Goal: Task Accomplishment & Management: Use online tool/utility

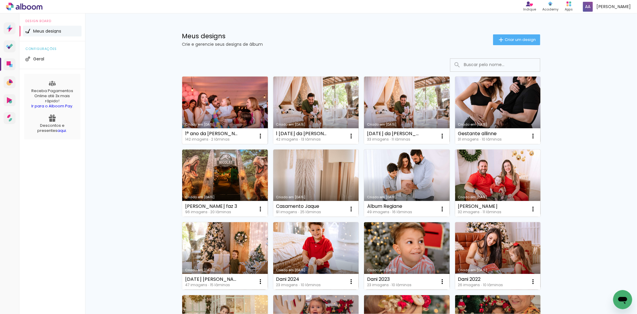
click at [232, 102] on link "Criado em [DATE]" at bounding box center [225, 110] width 86 height 68
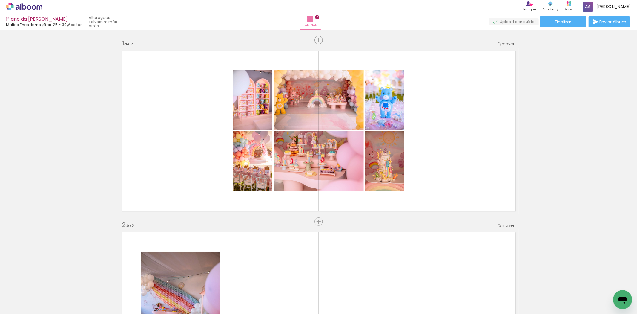
scroll to position [0, 1722]
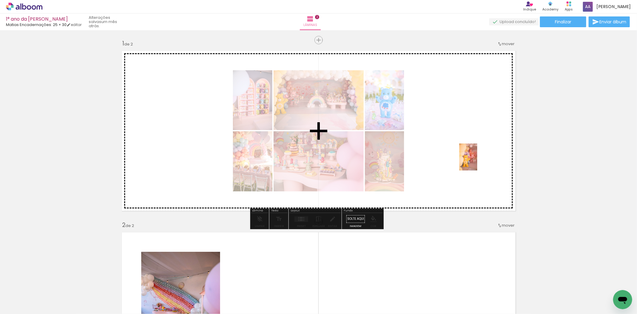
drag, startPoint x: 450, startPoint y: 299, endPoint x: 477, endPoint y: 161, distance: 140.8
click at [477, 161] on quentale-workspace at bounding box center [318, 157] width 637 height 314
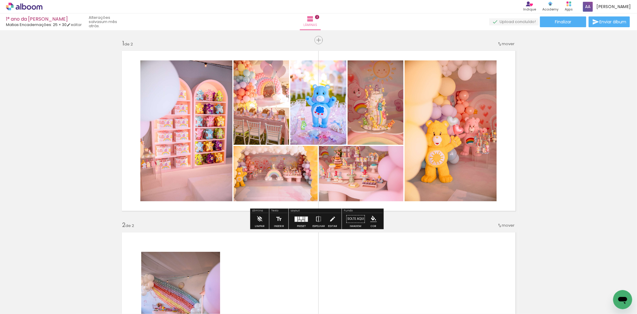
click at [302, 220] on div at bounding box center [303, 220] width 3 height 1
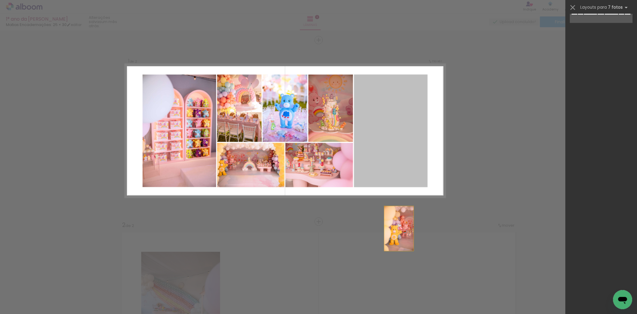
scroll to position [0, 0]
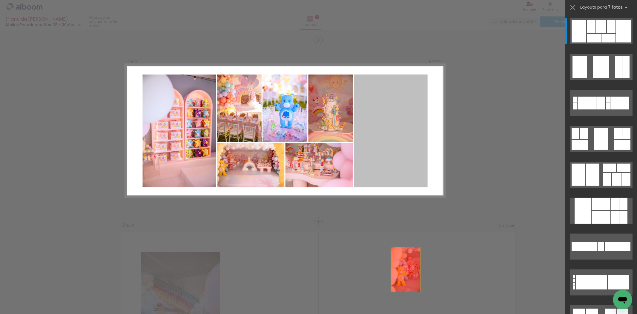
drag, startPoint x: 395, startPoint y: 141, endPoint x: 410, endPoint y: 307, distance: 166.2
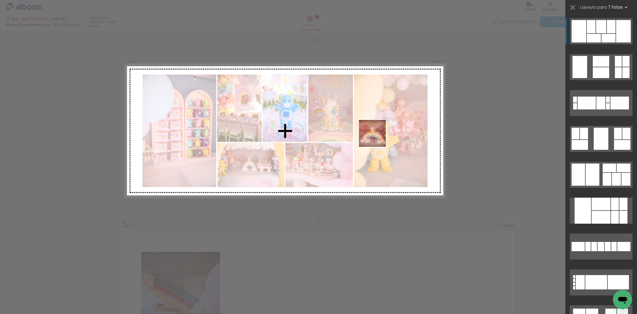
drag, startPoint x: 415, startPoint y: 297, endPoint x: 375, endPoint y: 128, distance: 173.5
click at [375, 128] on quentale-workspace at bounding box center [318, 157] width 637 height 314
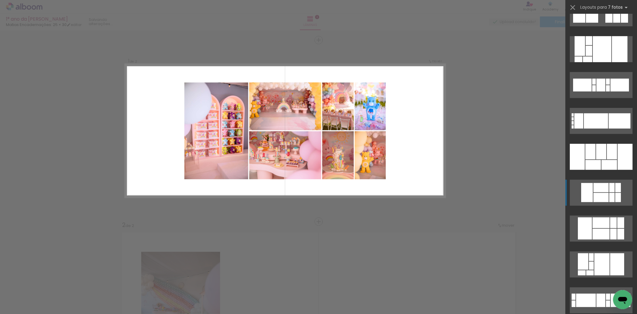
scroll to position [309, 0]
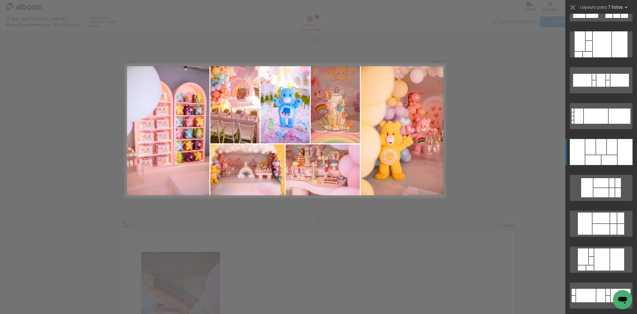
click at [603, 143] on div at bounding box center [601, 147] width 10 height 16
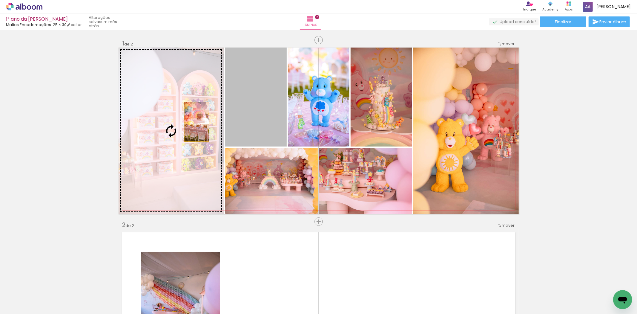
drag, startPoint x: 269, startPoint y: 101, endPoint x: 186, endPoint y: 124, distance: 86.0
click at [0, 0] on slot at bounding box center [0, 0] width 0 height 0
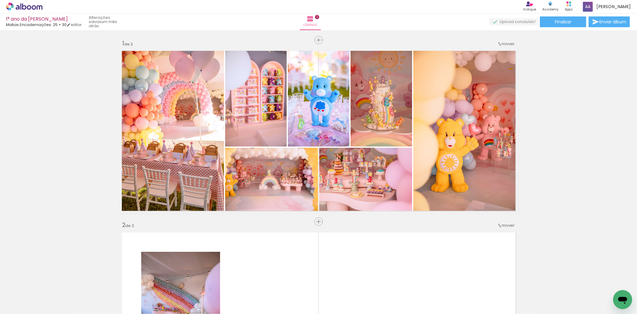
scroll to position [0, 1995]
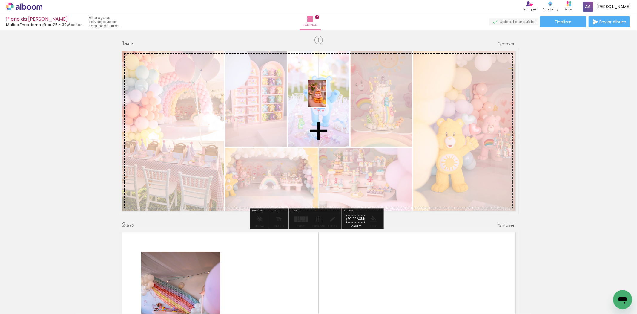
drag, startPoint x: 479, startPoint y: 297, endPoint x: 326, endPoint y: 98, distance: 251.0
click at [326, 98] on quentale-workspace at bounding box center [318, 157] width 637 height 314
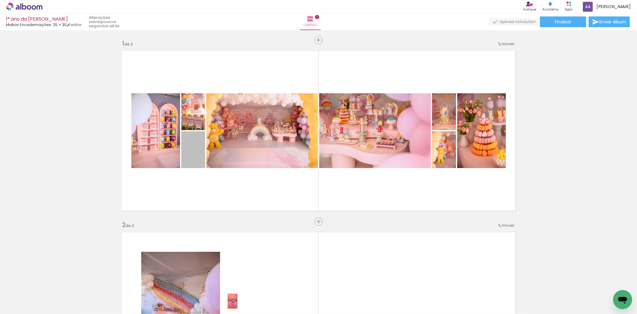
drag, startPoint x: 191, startPoint y: 154, endPoint x: 234, endPoint y: 299, distance: 150.8
click at [233, 299] on quentale-workspace at bounding box center [318, 157] width 637 height 314
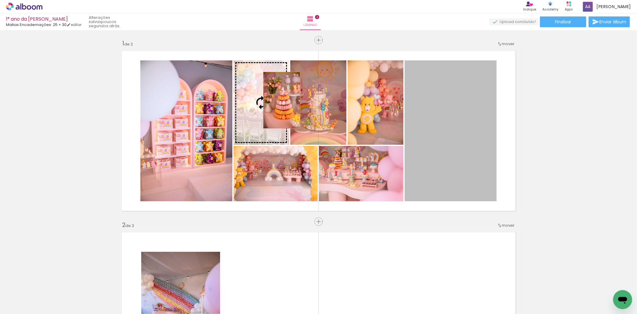
drag, startPoint x: 461, startPoint y: 127, endPoint x: 279, endPoint y: 100, distance: 183.6
click at [0, 0] on slot at bounding box center [0, 0] width 0 height 0
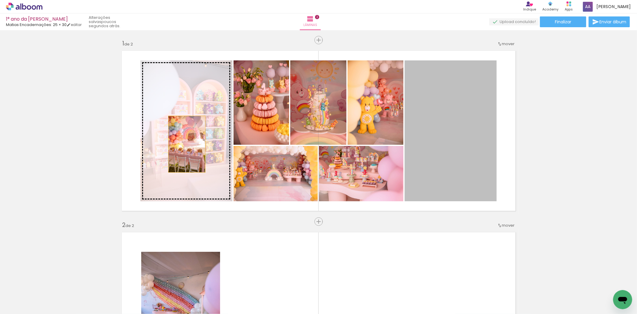
drag, startPoint x: 464, startPoint y: 149, endPoint x: 184, endPoint y: 144, distance: 279.3
click at [0, 0] on slot at bounding box center [0, 0] width 0 height 0
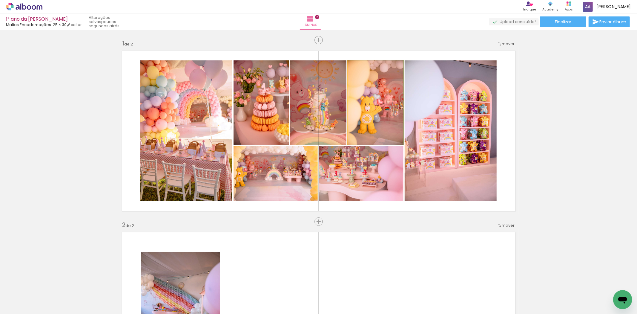
drag, startPoint x: 374, startPoint y: 115, endPoint x: 460, endPoint y: 135, distance: 88.0
click at [0, 0] on slot at bounding box center [0, 0] width 0 height 0
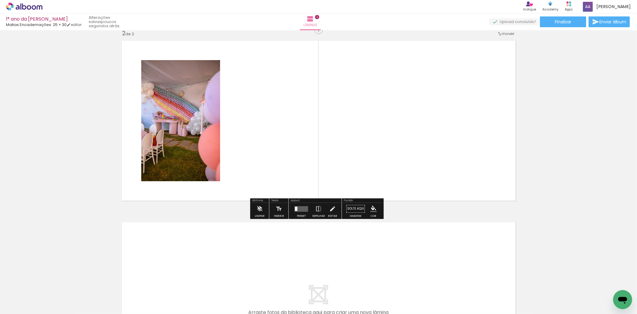
scroll to position [199, 0]
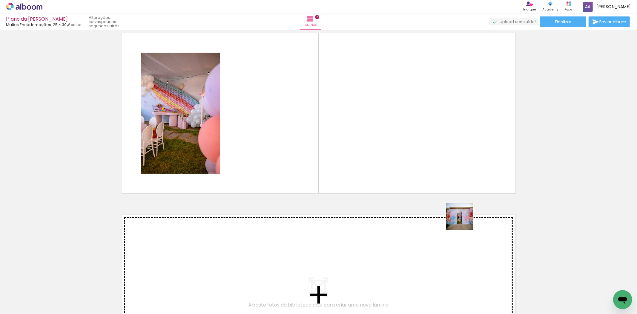
drag, startPoint x: 536, startPoint y: 296, endPoint x: 358, endPoint y: 120, distance: 249.7
click at [358, 120] on quentale-workspace at bounding box center [318, 157] width 637 height 314
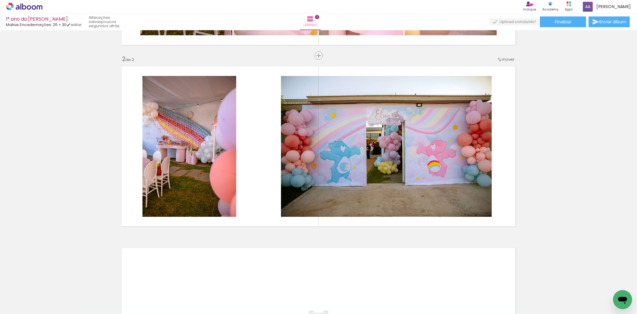
scroll to position [0, 2267]
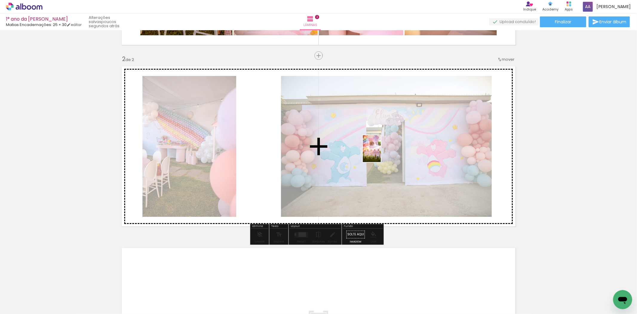
drag, startPoint x: 410, startPoint y: 300, endPoint x: 381, endPoint y: 153, distance: 149.5
click at [381, 153] on quentale-workspace at bounding box center [318, 157] width 637 height 314
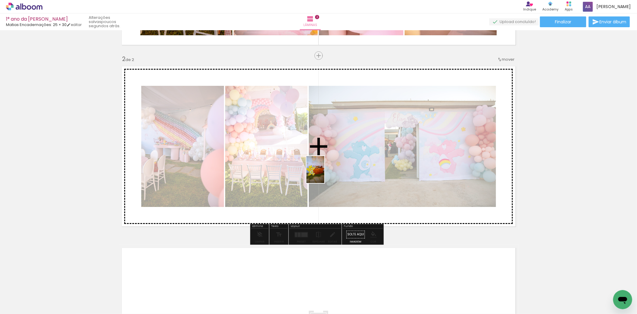
drag, startPoint x: 304, startPoint y: 294, endPoint x: 327, endPoint y: 160, distance: 136.5
click at [327, 160] on quentale-workspace at bounding box center [318, 157] width 637 height 314
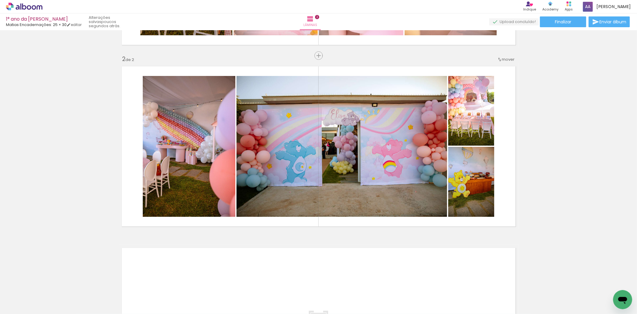
scroll to position [0, 1752]
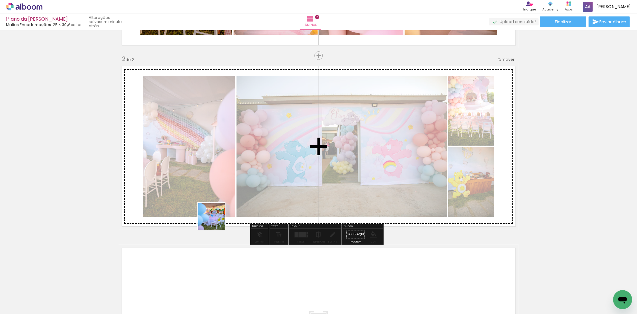
drag, startPoint x: 150, startPoint y: 301, endPoint x: 247, endPoint y: 173, distance: 160.8
click at [247, 173] on quentale-workspace at bounding box center [318, 157] width 637 height 314
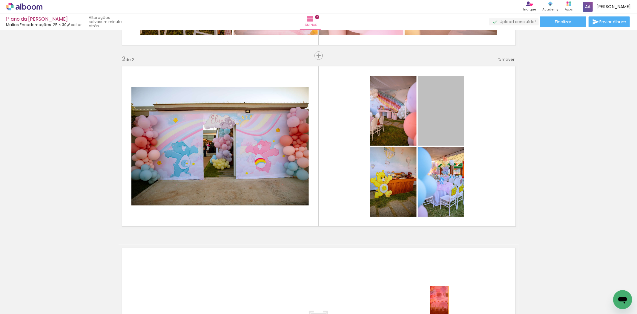
drag, startPoint x: 446, startPoint y: 106, endPoint x: 437, endPoint y: 300, distance: 194.1
click at [437, 300] on quentale-workspace at bounding box center [318, 157] width 637 height 314
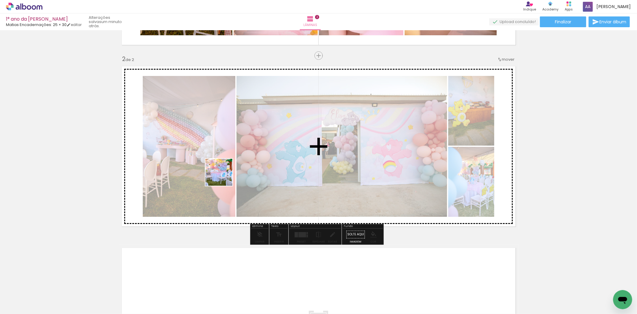
drag, startPoint x: 112, startPoint y: 297, endPoint x: 174, endPoint y: 228, distance: 93.3
click at [237, 158] on quentale-workspace at bounding box center [318, 157] width 637 height 314
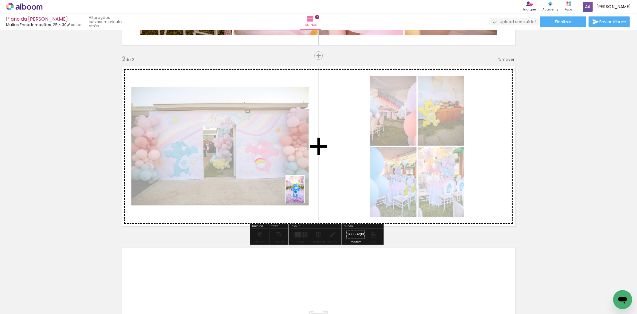
drag, startPoint x: 53, startPoint y: 300, endPoint x: 261, endPoint y: 207, distance: 228.0
click at [305, 193] on quentale-workspace at bounding box center [318, 157] width 637 height 314
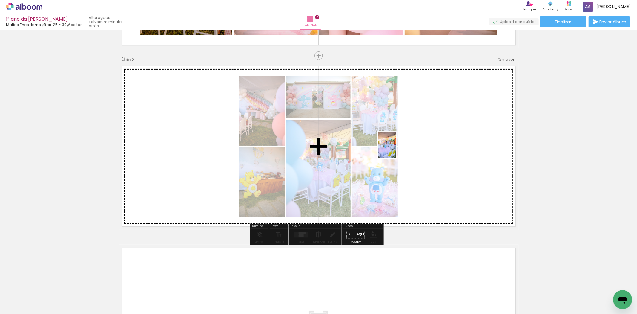
drag, startPoint x: 158, startPoint y: 270, endPoint x: 404, endPoint y: 145, distance: 276.1
click at [404, 145] on quentale-workspace at bounding box center [318, 157] width 637 height 314
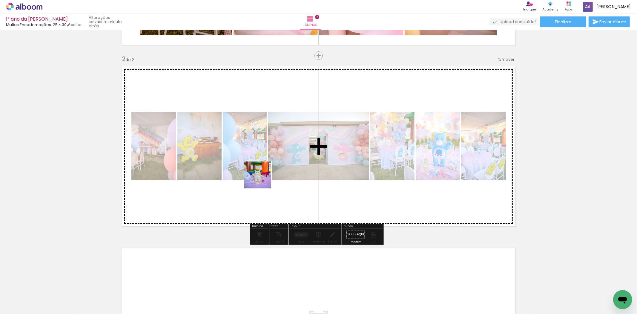
drag, startPoint x: 185, startPoint y: 294, endPoint x: 290, endPoint y: 144, distance: 183.2
click at [290, 144] on quentale-workspace at bounding box center [318, 157] width 637 height 314
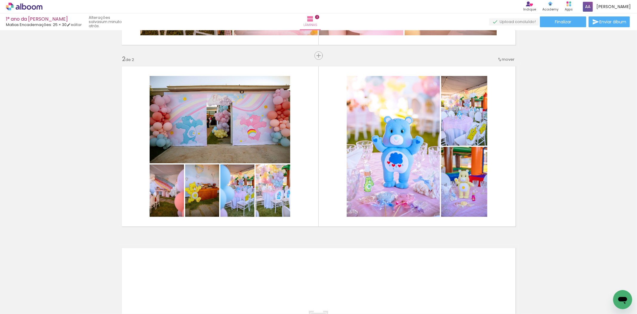
scroll to position [0, 1471]
drag, startPoint x: 127, startPoint y: 298, endPoint x: 212, endPoint y: 161, distance: 161.3
click at [212, 161] on quentale-workspace at bounding box center [318, 157] width 637 height 314
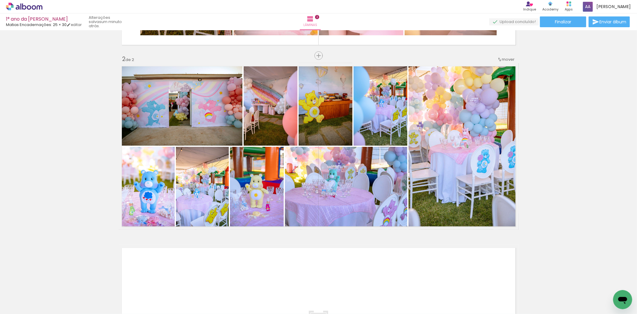
scroll to position [0, 1221]
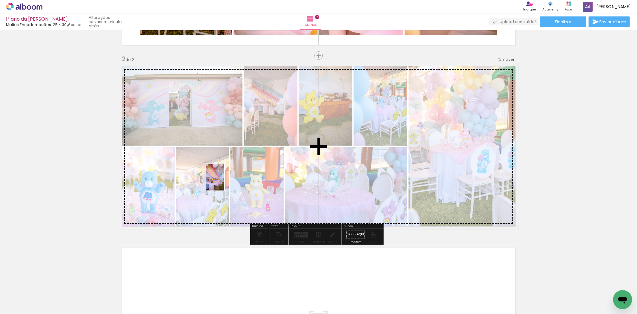
drag, startPoint x: 180, startPoint y: 298, endPoint x: 224, endPoint y: 181, distance: 125.3
click at [224, 181] on quentale-workspace at bounding box center [318, 157] width 637 height 314
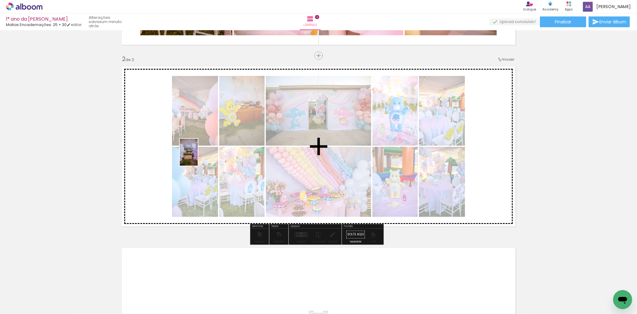
drag, startPoint x: 108, startPoint y: 301, endPoint x: 198, endPoint y: 157, distance: 170.3
click at [198, 157] on quentale-workspace at bounding box center [318, 157] width 637 height 314
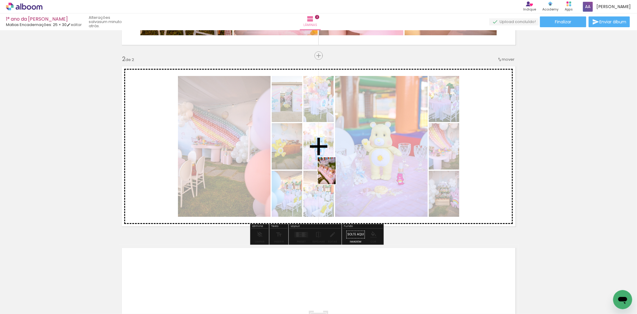
drag, startPoint x: 124, startPoint y: 271, endPoint x: 336, endPoint y: 175, distance: 232.9
click at [336, 175] on quentale-workspace at bounding box center [318, 157] width 637 height 314
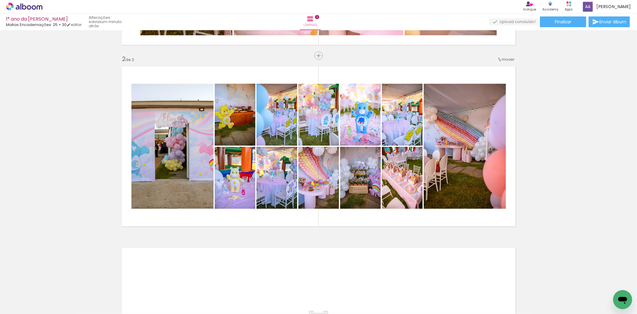
scroll to position [0, 1248]
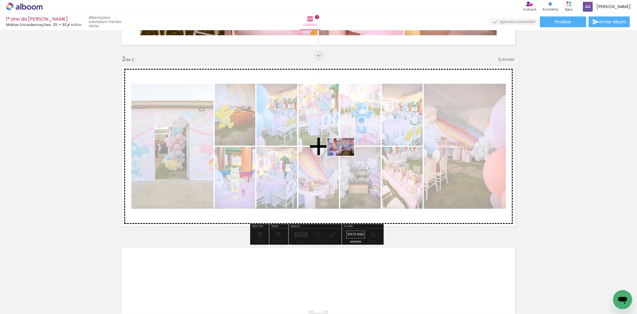
drag, startPoint x: 184, startPoint y: 295, endPoint x: 345, endPoint y: 156, distance: 213.3
click at [345, 156] on quentale-workspace at bounding box center [318, 157] width 637 height 314
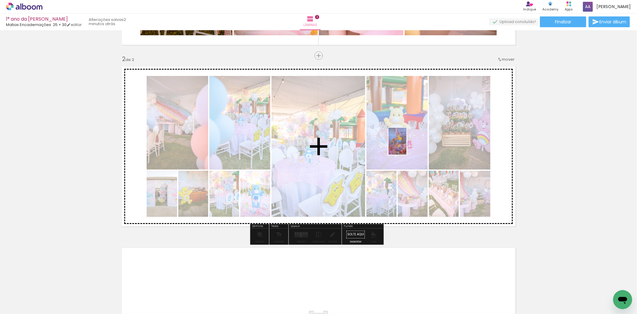
drag, startPoint x: 387, startPoint y: 302, endPoint x: 407, endPoint y: 145, distance: 157.8
click at [407, 145] on quentale-workspace at bounding box center [318, 157] width 637 height 314
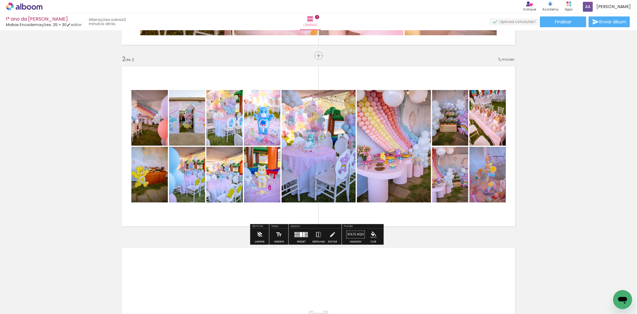
click at [301, 235] on div at bounding box center [301, 234] width 3 height 5
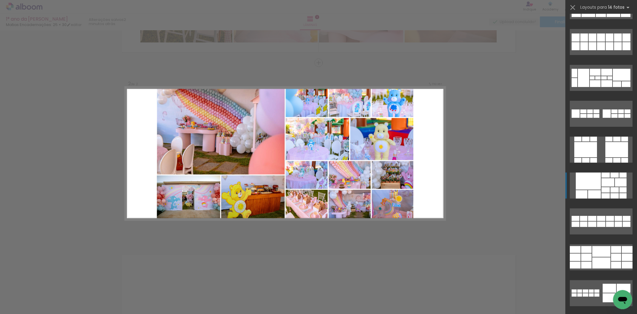
scroll to position [166, 0]
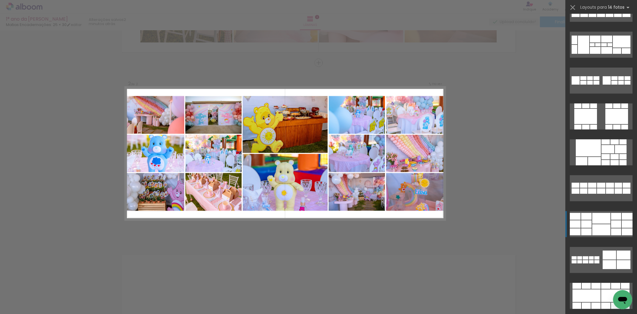
click at [596, 216] on div at bounding box center [601, 218] width 18 height 11
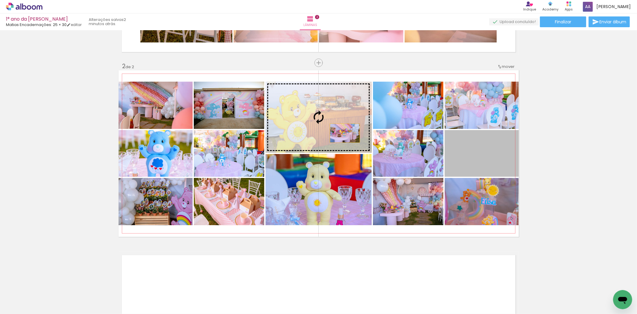
drag, startPoint x: 484, startPoint y: 165, endPoint x: 330, endPoint y: 129, distance: 158.2
click at [0, 0] on slot at bounding box center [0, 0] width 0 height 0
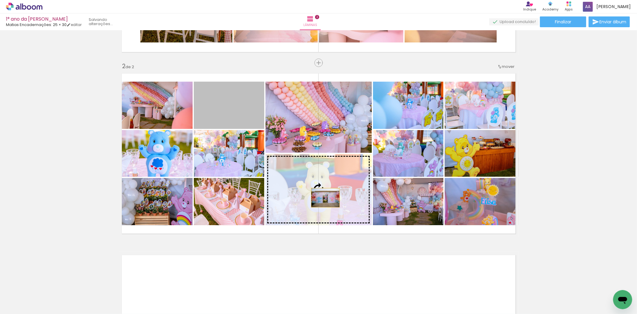
drag, startPoint x: 235, startPoint y: 114, endPoint x: 323, endPoint y: 197, distance: 121.5
click at [0, 0] on slot at bounding box center [0, 0] width 0 height 0
